Goal: Information Seeking & Learning: Learn about a topic

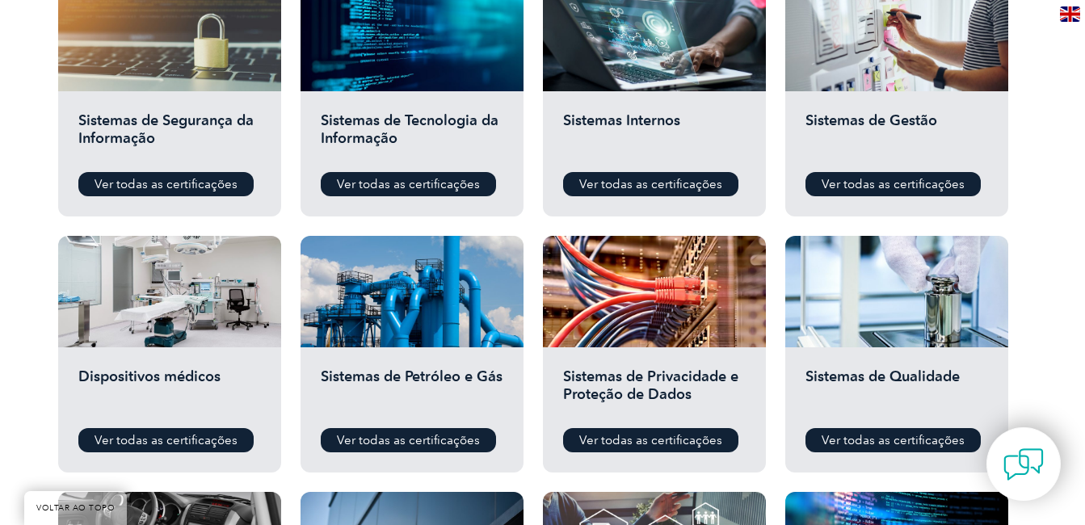
scroll to position [808, 0]
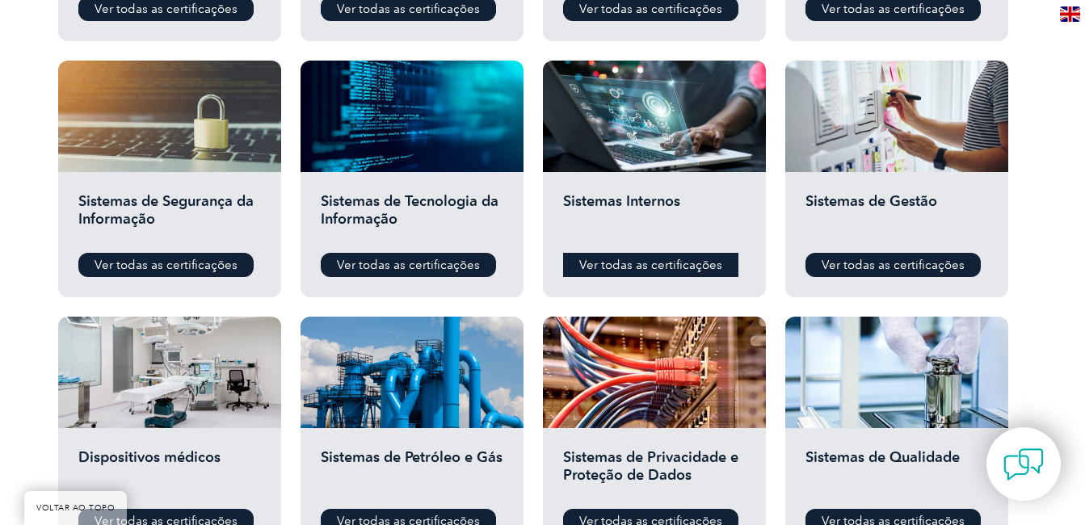
click at [721, 266] on link "Ver todas as certificações" at bounding box center [650, 265] width 175 height 24
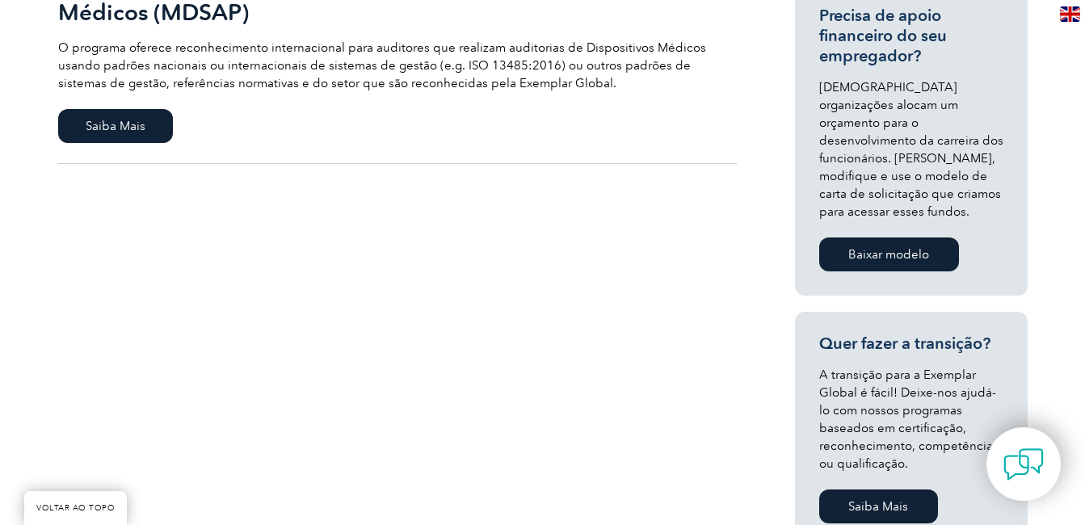
scroll to position [323, 0]
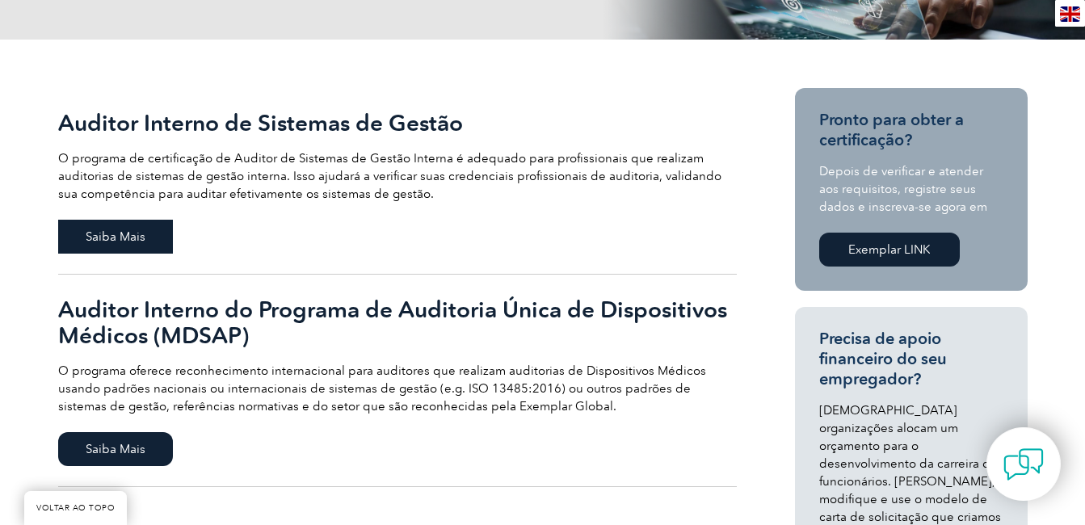
click at [96, 238] on span "Saiba Mais" at bounding box center [115, 237] width 115 height 34
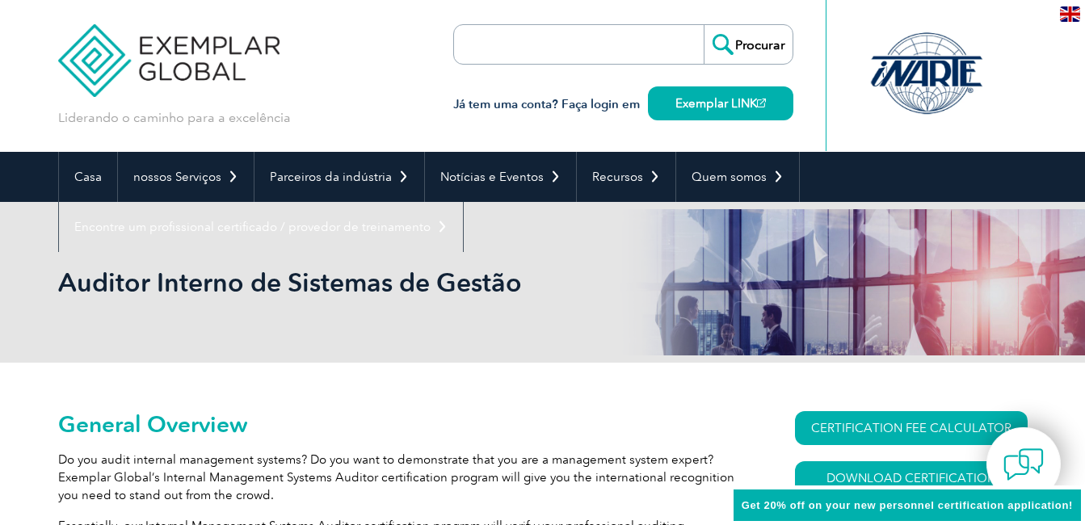
scroll to position [323, 0]
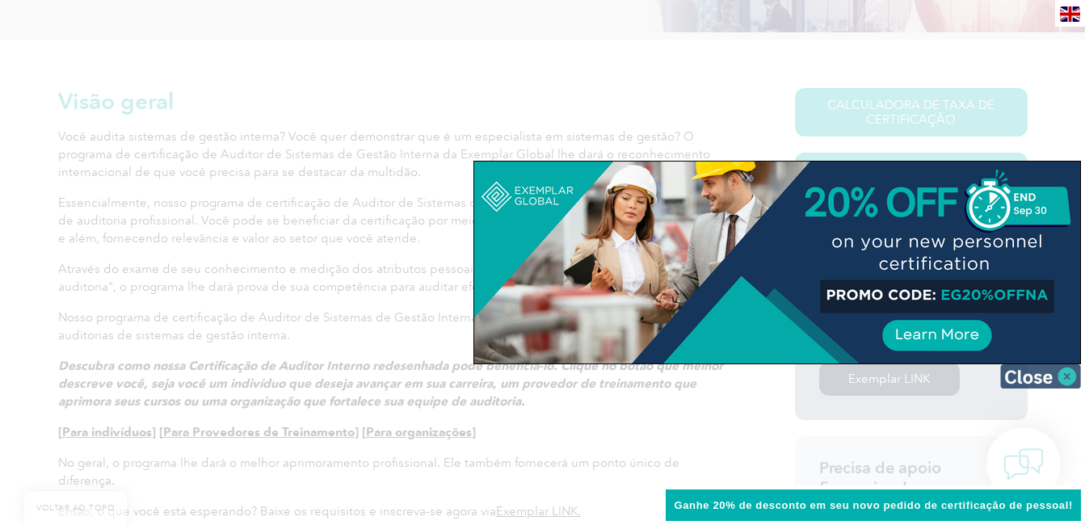
click at [1039, 377] on img at bounding box center [1040, 376] width 81 height 24
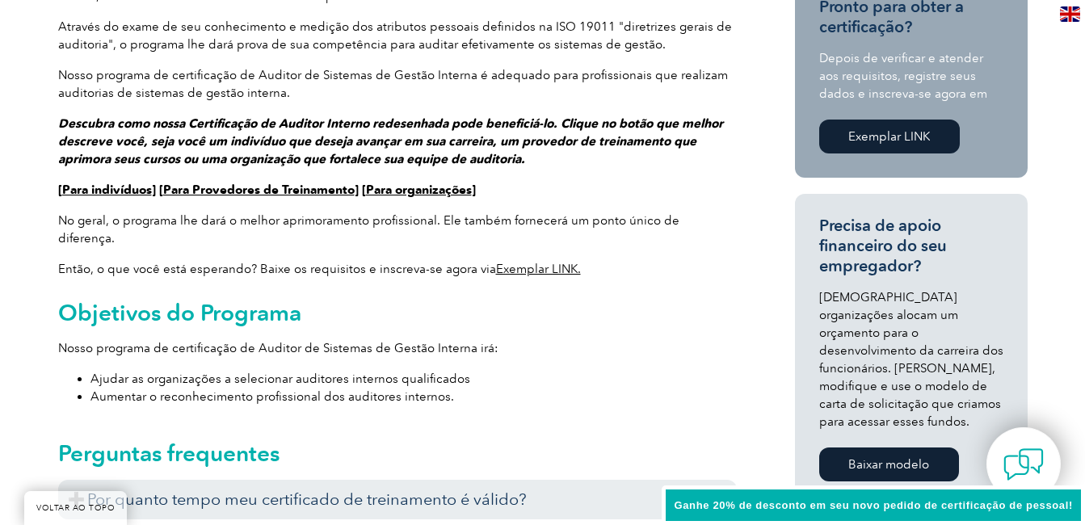
scroll to position [808, 0]
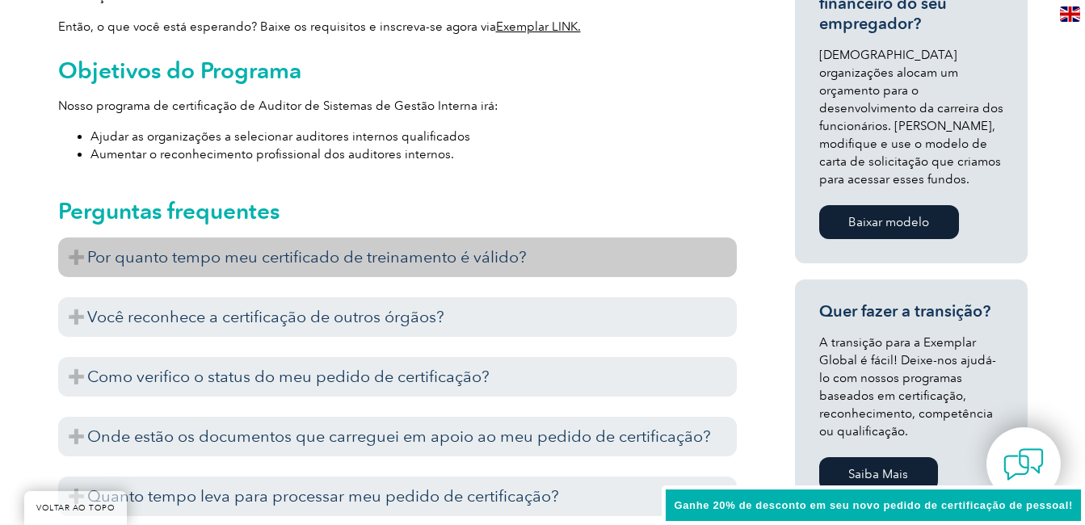
click at [415, 237] on h3 "Por quanto tempo meu certificado de treinamento é válido?" at bounding box center [397, 257] width 679 height 40
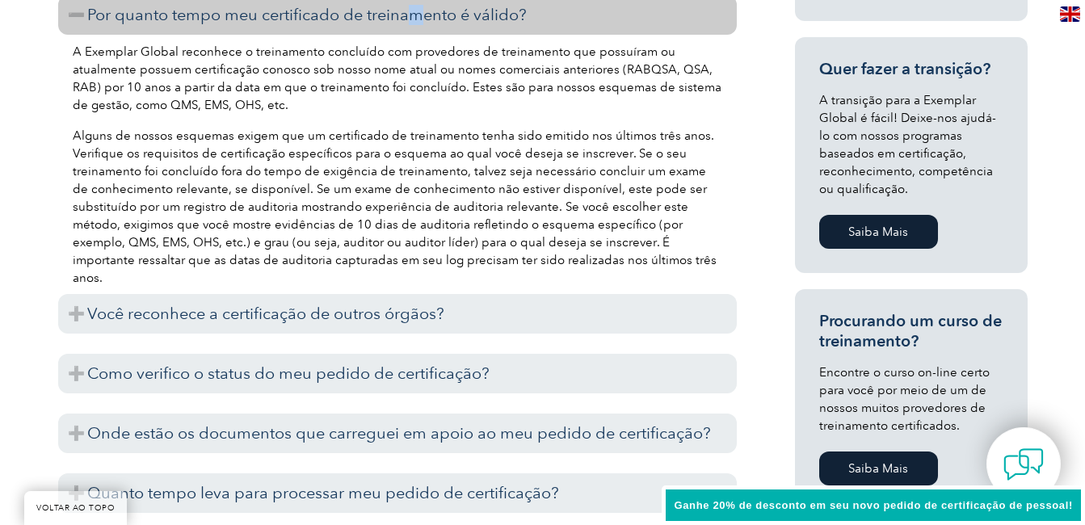
scroll to position [1131, 0]
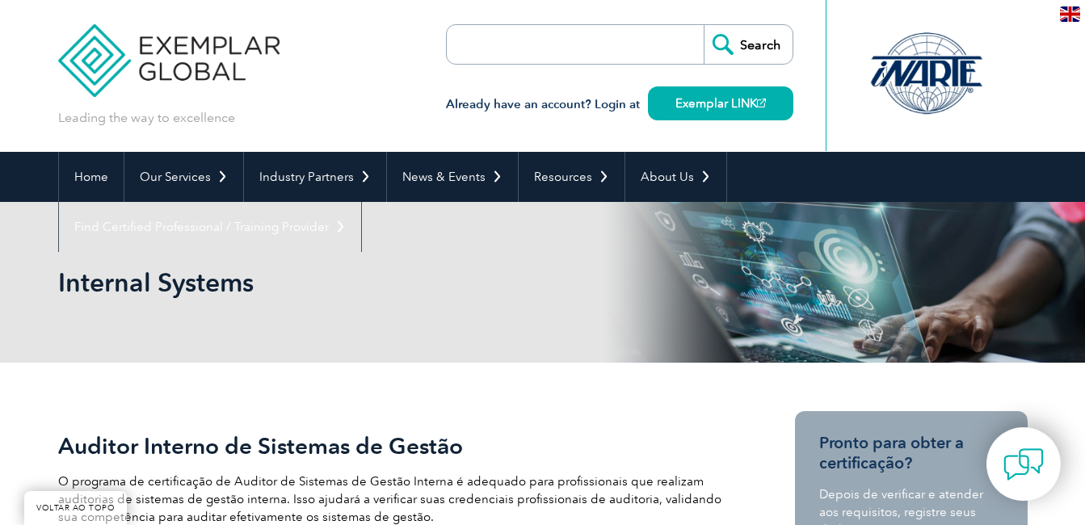
scroll to position [323, 0]
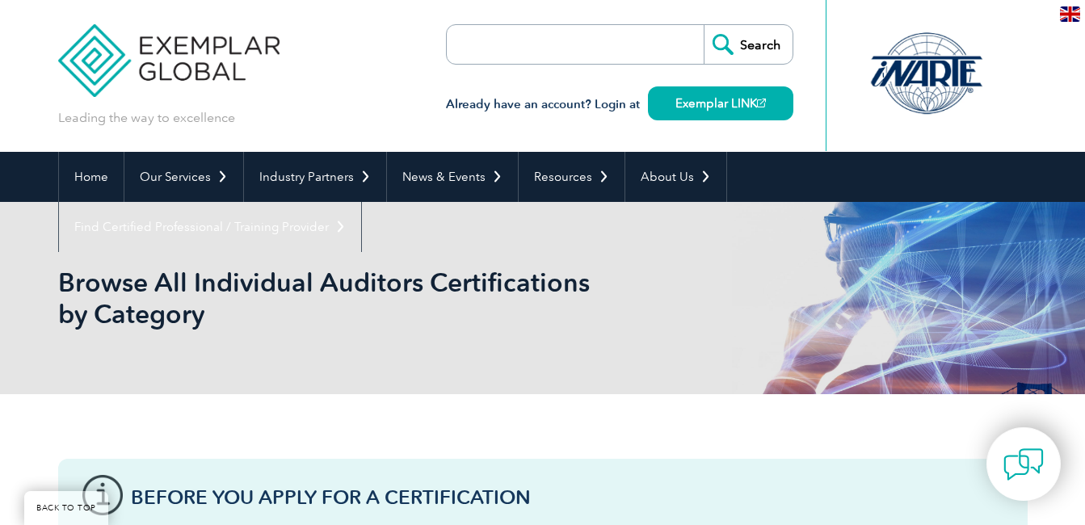
scroll to position [808, 0]
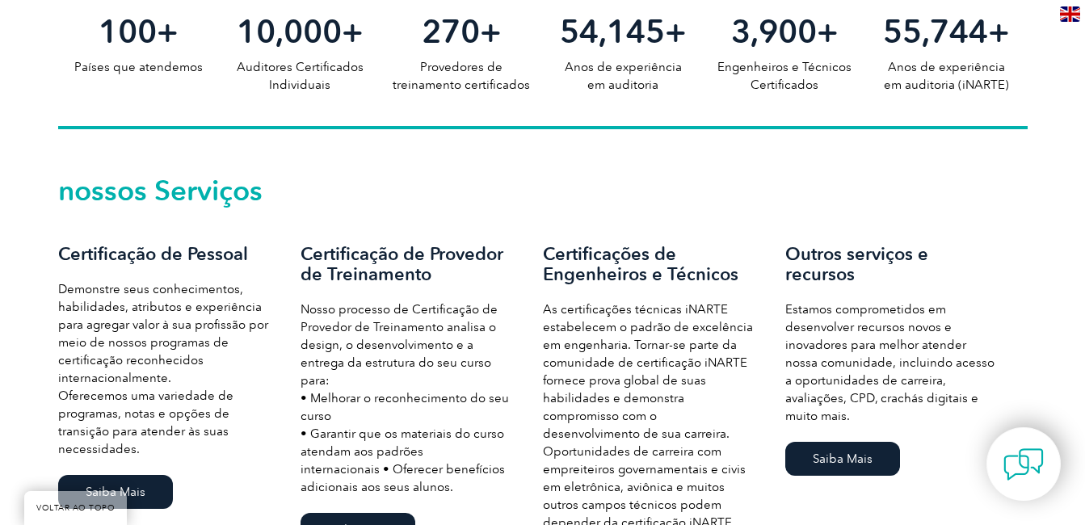
scroll to position [1050, 0]
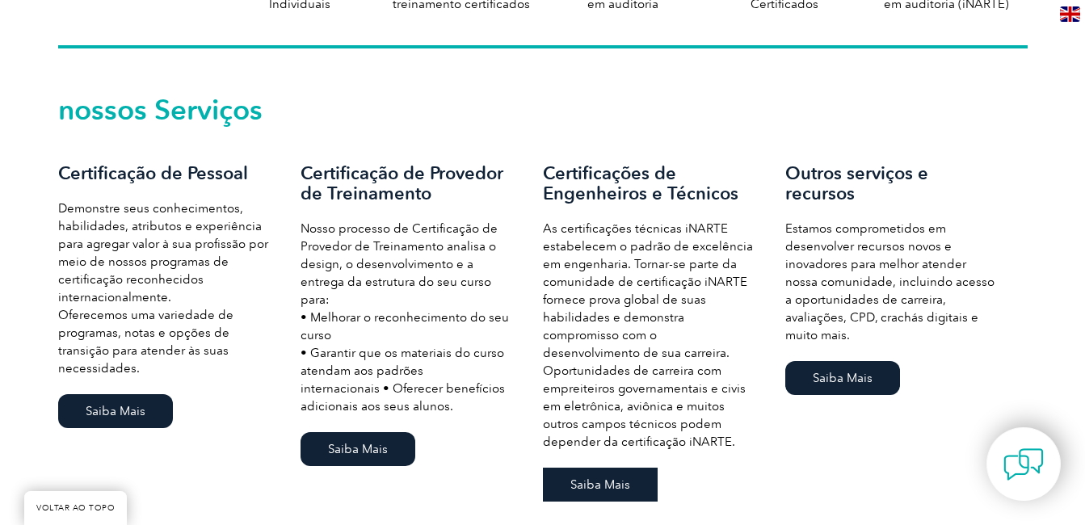
click at [615, 477] on link "Saiba Mais" at bounding box center [600, 485] width 115 height 34
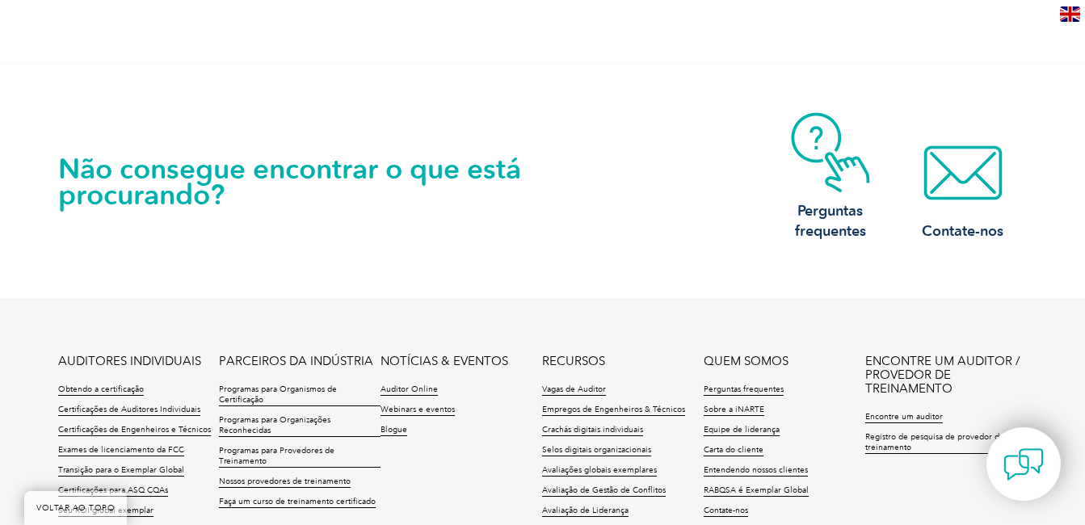
scroll to position [3635, 0]
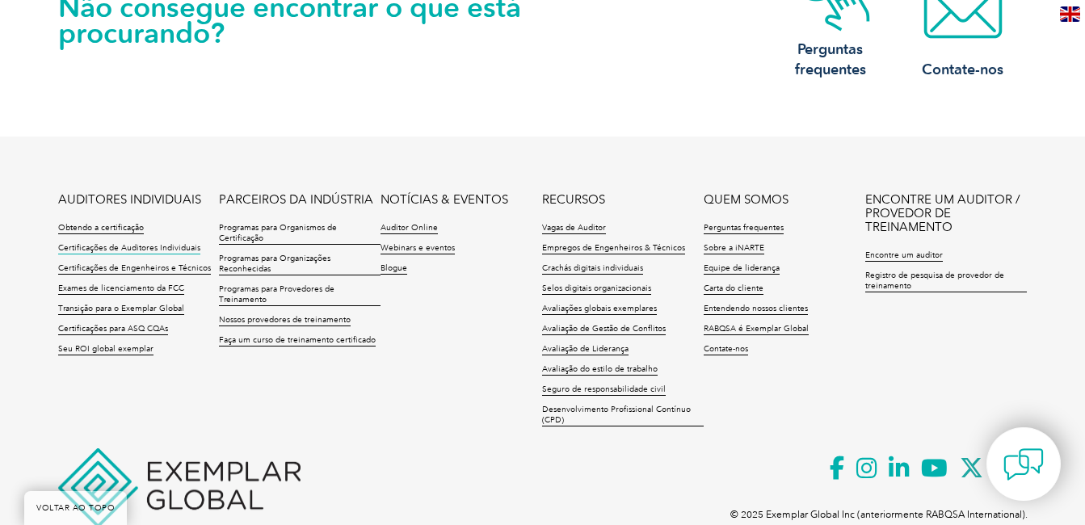
click at [187, 250] on link "Certificações de Auditores Individuais" at bounding box center [129, 248] width 142 height 11
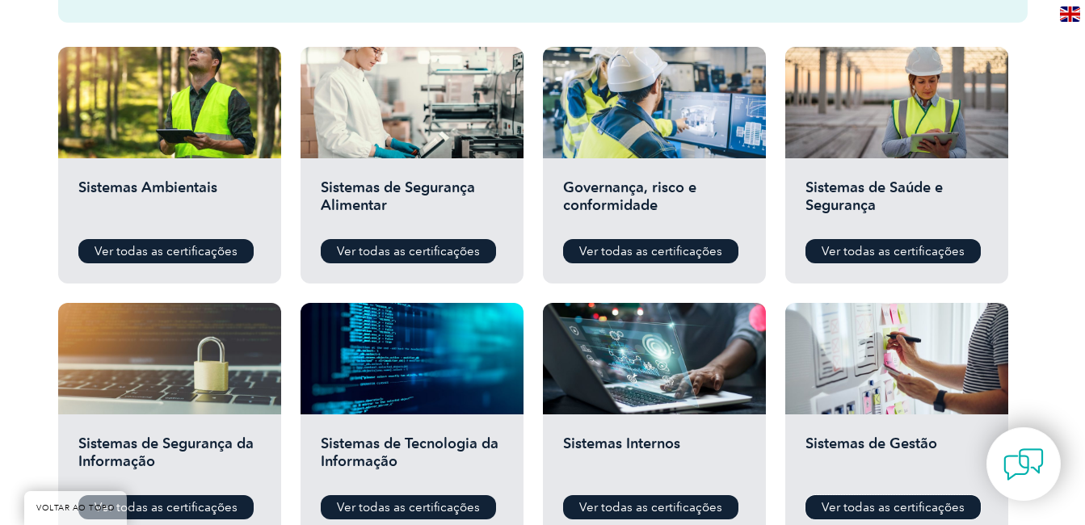
scroll to position [485, 0]
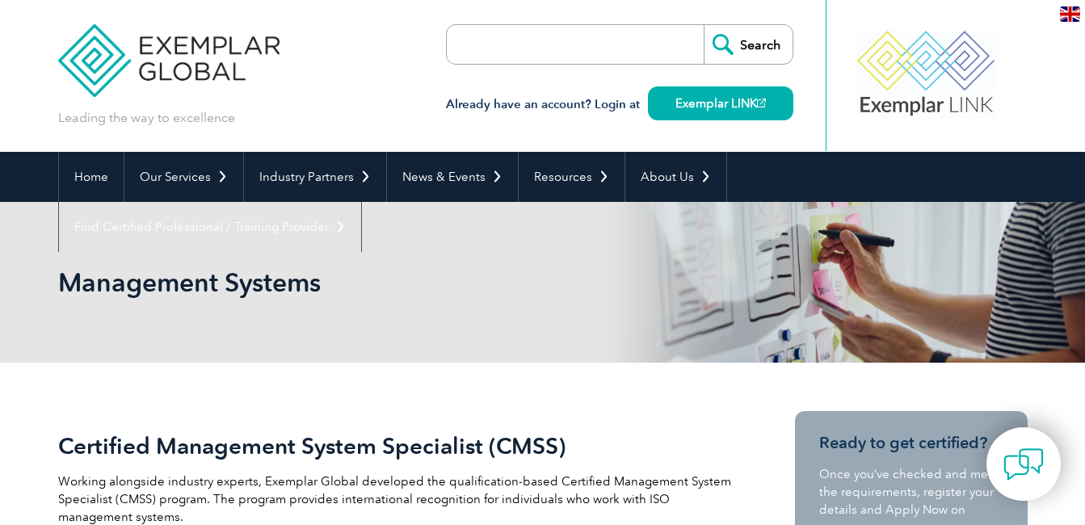
scroll to position [323, 0]
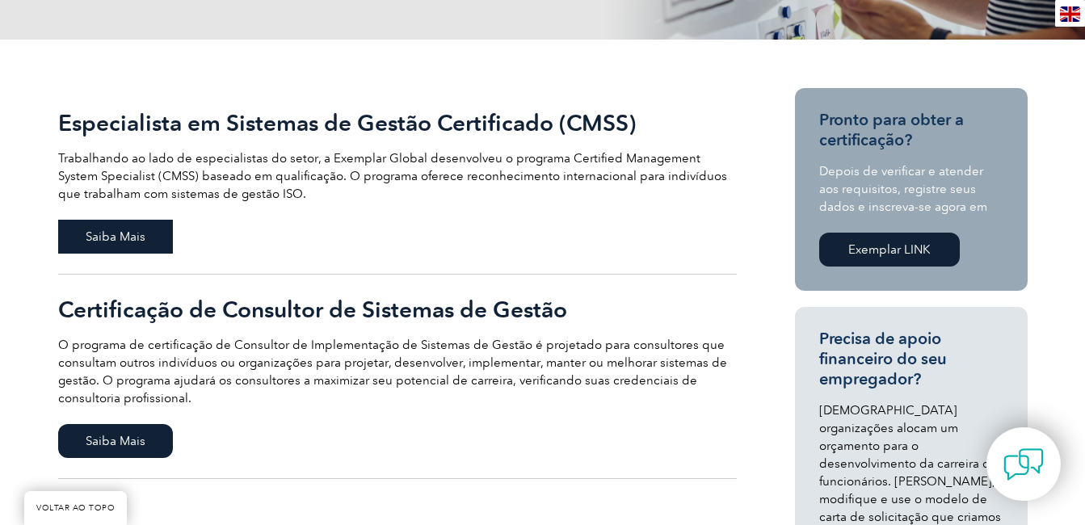
click at [138, 228] on span "Saiba Mais" at bounding box center [115, 237] width 115 height 34
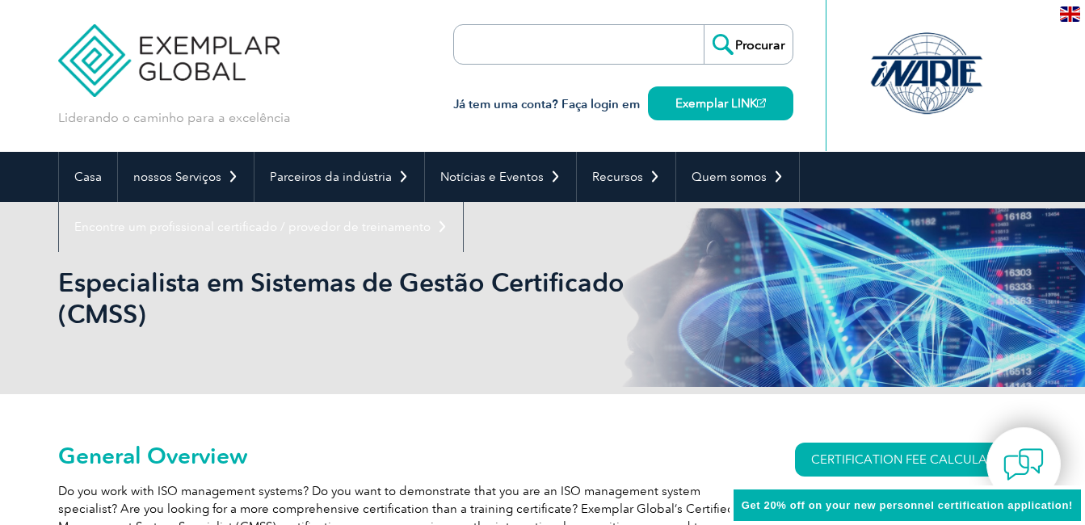
scroll to position [323, 0]
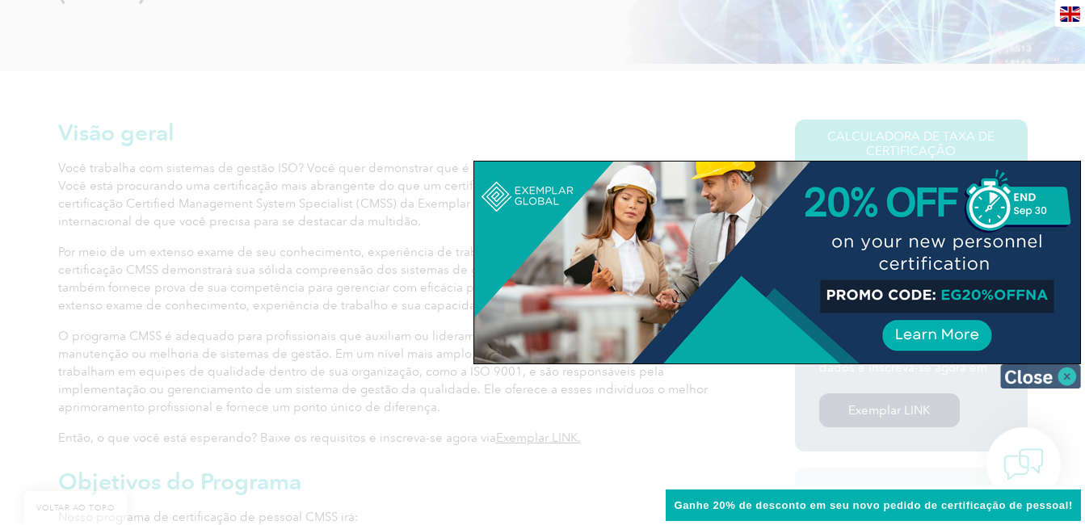
click at [1032, 384] on img at bounding box center [1040, 376] width 81 height 24
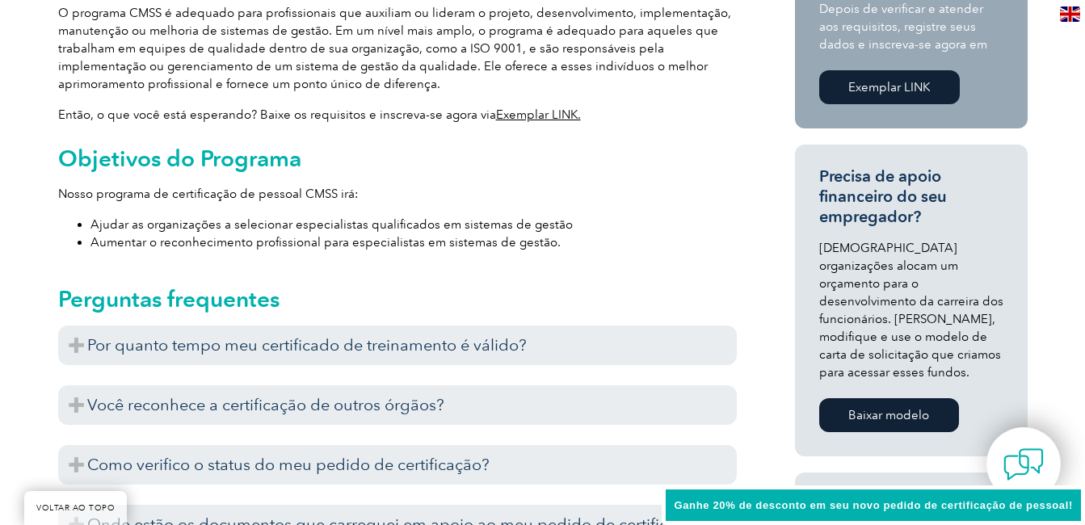
scroll to position [969, 0]
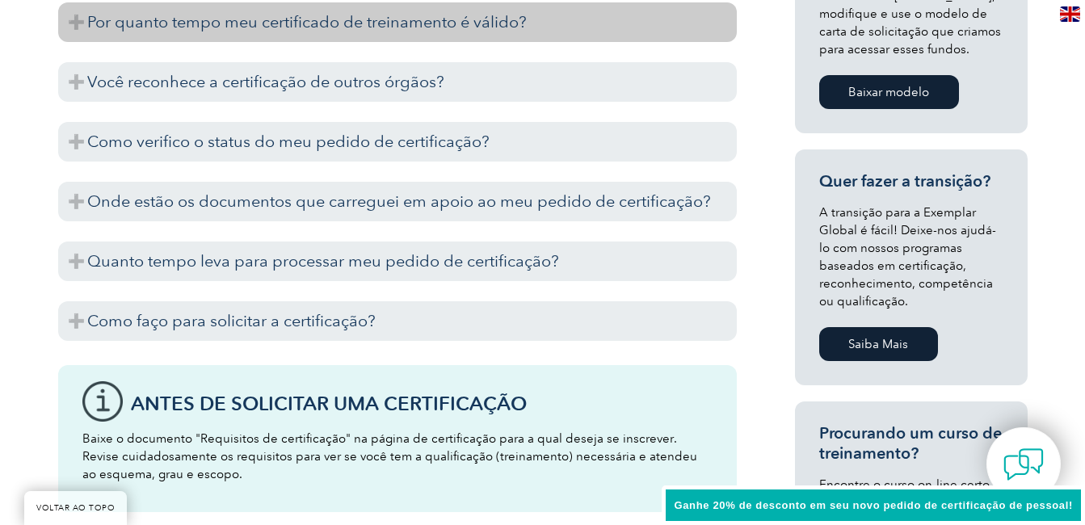
click at [253, 23] on h3 "Por quanto tempo meu certificado de treinamento é válido?" at bounding box center [397, 22] width 679 height 40
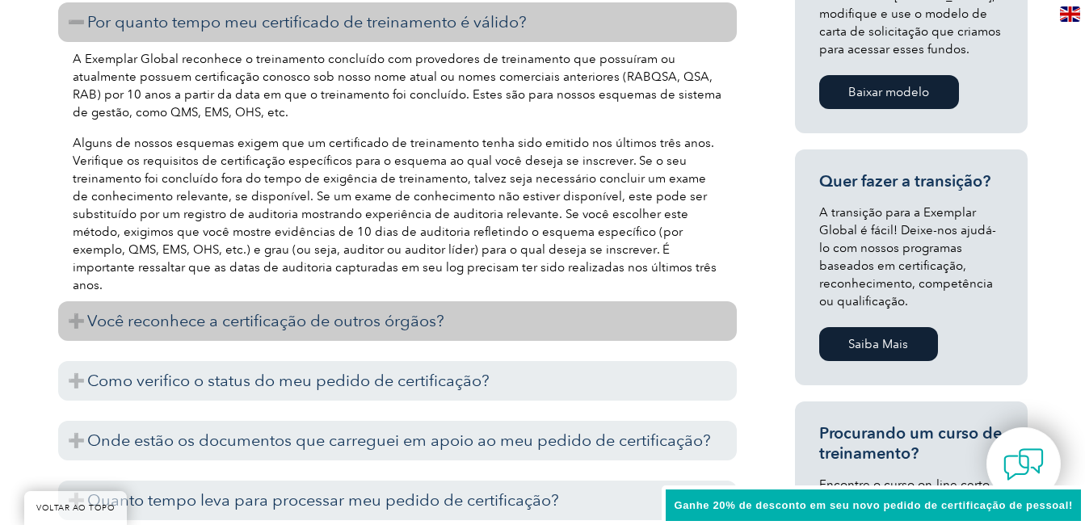
click at [162, 328] on h3 "Você reconhece a certificação de outros órgãos?" at bounding box center [397, 321] width 679 height 40
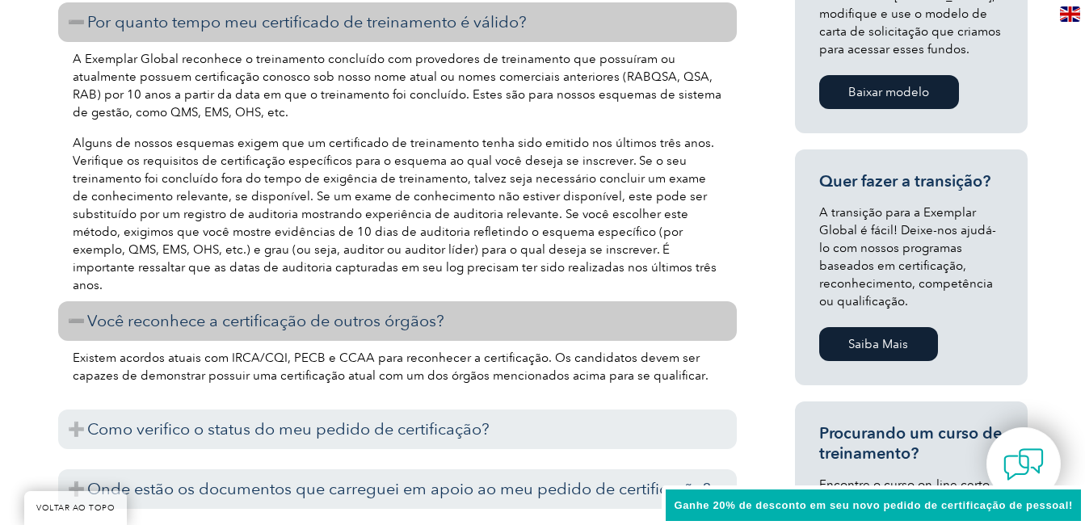
scroll to position [1131, 0]
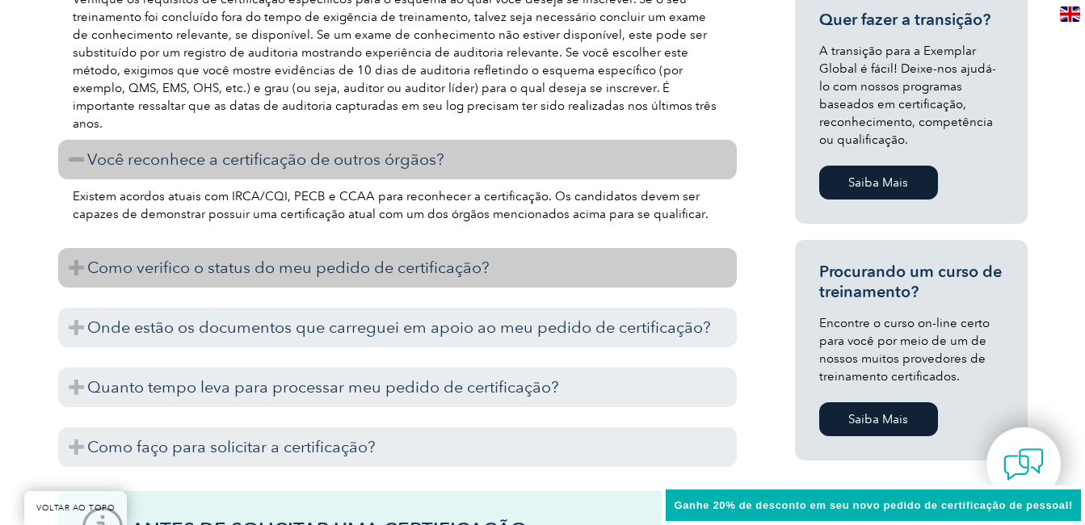
click at [276, 266] on h3 "Como verifico o status do meu pedido de certificação?" at bounding box center [397, 268] width 679 height 40
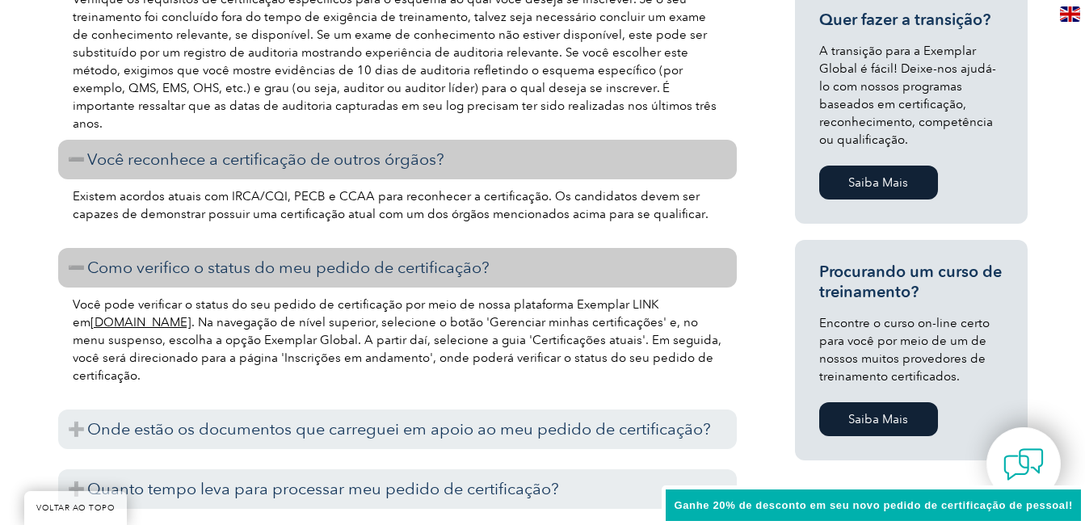
scroll to position [1373, 0]
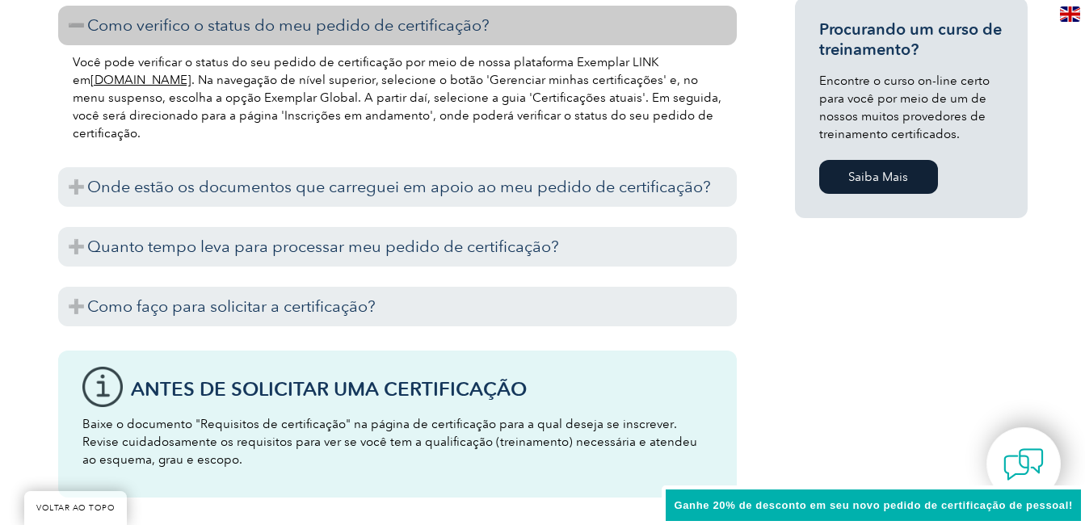
click at [150, 85] on link "[DOMAIN_NAME]" at bounding box center [140, 80] width 101 height 15
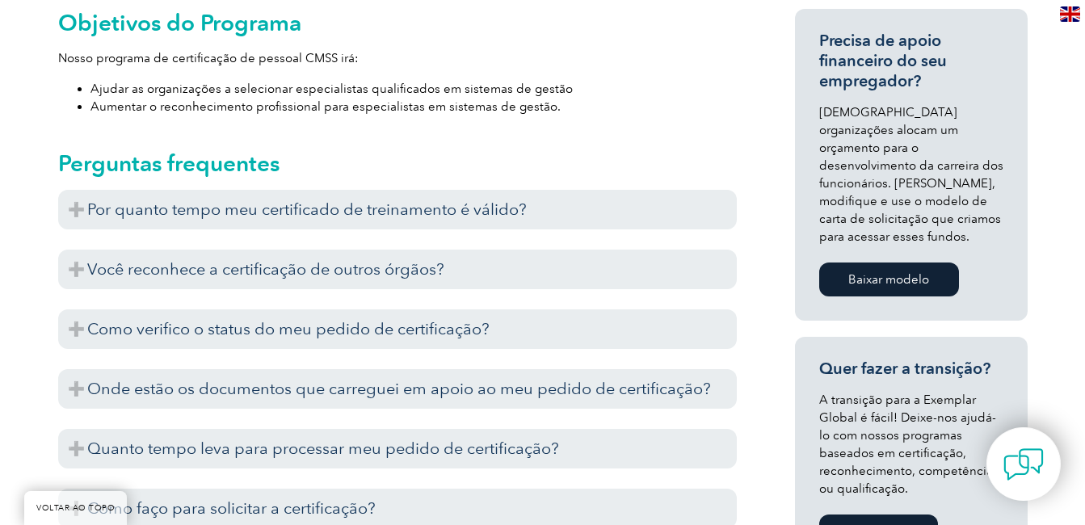
scroll to position [863, 0]
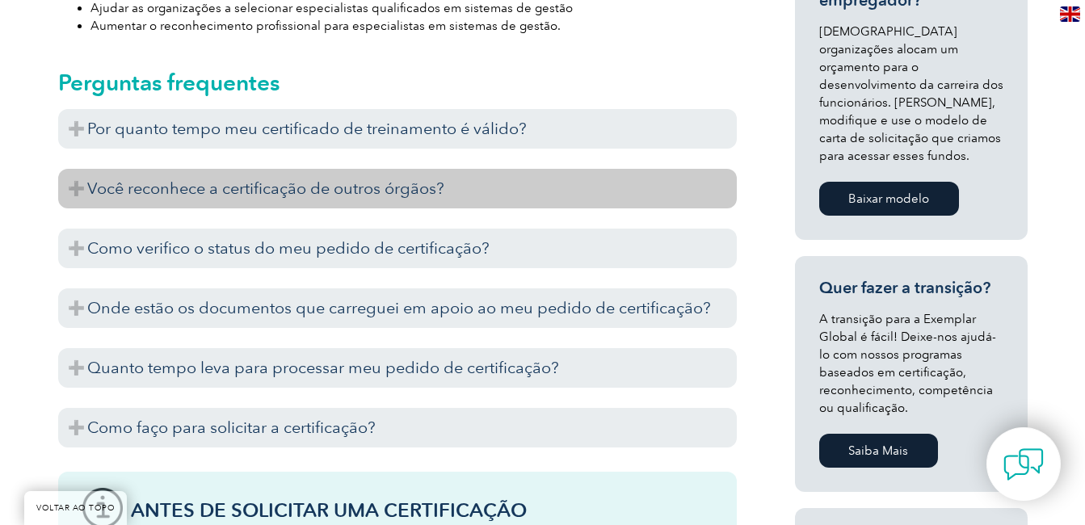
click at [194, 187] on h3 "Você reconhece a certificação de outros órgãos?" at bounding box center [397, 189] width 679 height 40
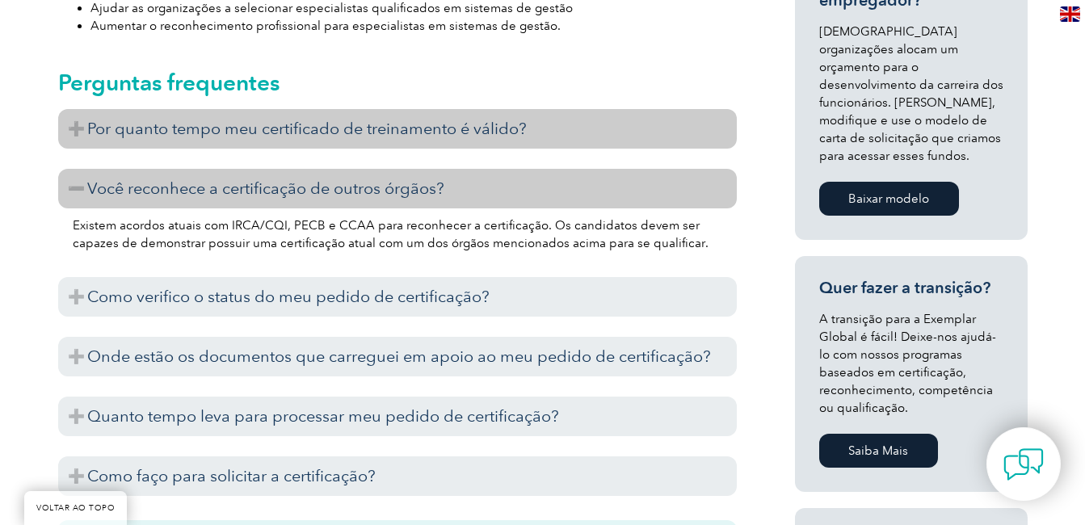
click at [313, 123] on h3 "Por quanto tempo meu certificado de treinamento é válido?" at bounding box center [397, 129] width 679 height 40
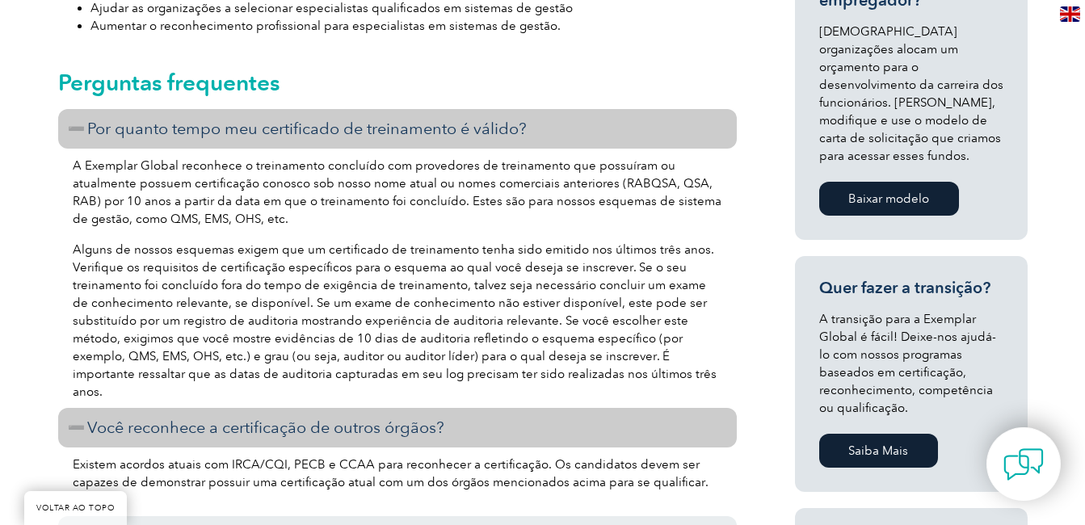
scroll to position [1105, 0]
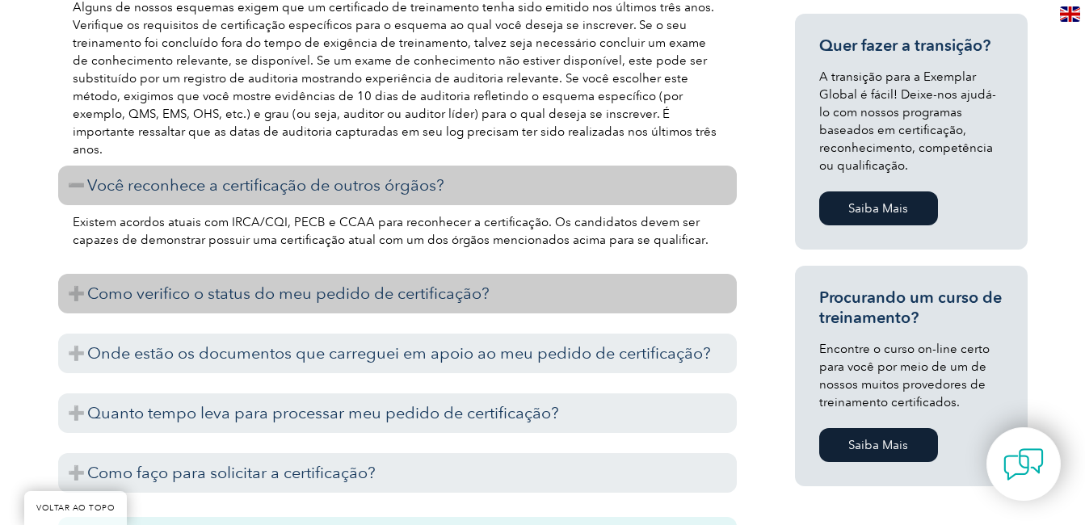
click at [220, 282] on h3 "Como verifico o status do meu pedido de certificação?" at bounding box center [397, 294] width 679 height 40
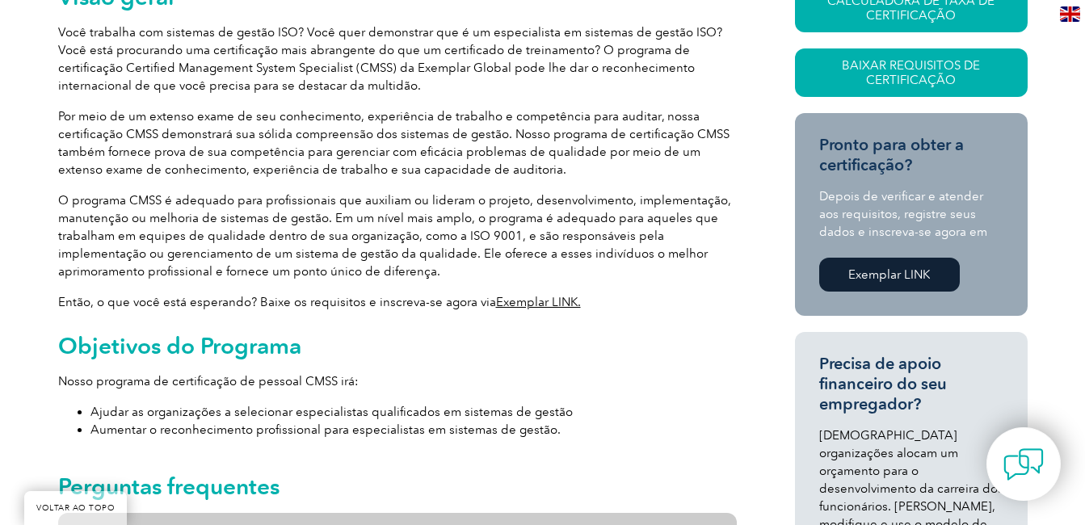
scroll to position [216, 0]
